Goal: Task Accomplishment & Management: Use online tool/utility

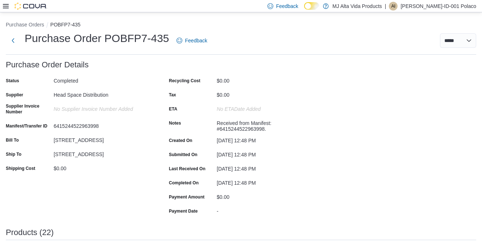
click at [8, 5] on icon at bounding box center [6, 6] width 6 height 6
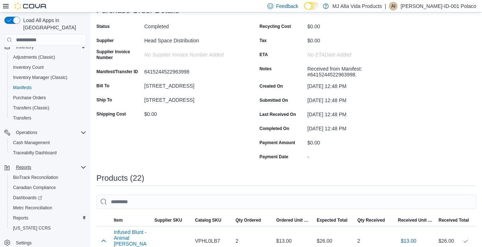
scroll to position [109, 0]
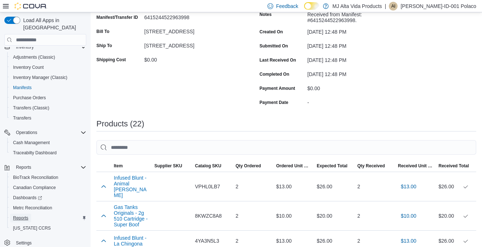
click at [22, 215] on span "Reports" at bounding box center [20, 218] width 15 height 6
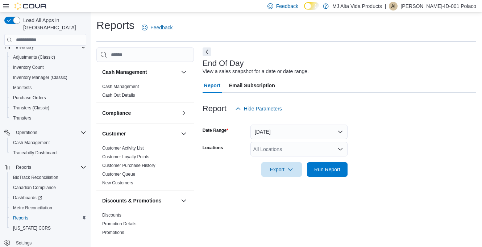
scroll to position [6, 0]
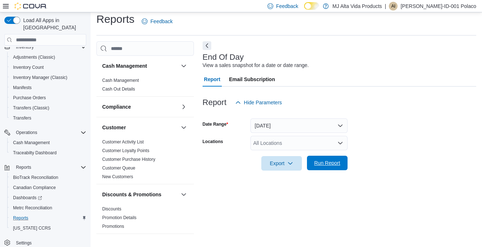
click at [333, 163] on span "Run Report" at bounding box center [327, 162] width 26 height 7
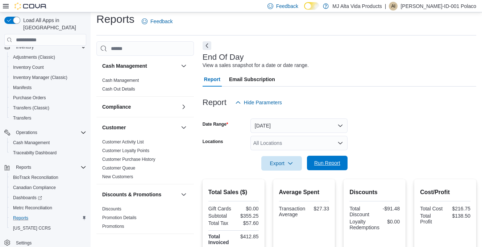
click at [333, 163] on span "Run Report" at bounding box center [327, 162] width 26 height 7
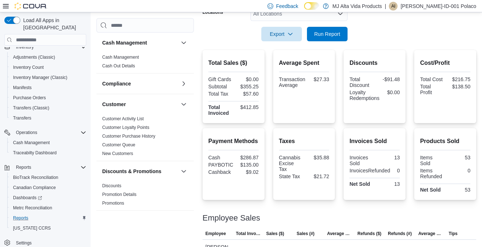
scroll to position [124, 0]
